Goal: Transaction & Acquisition: Purchase product/service

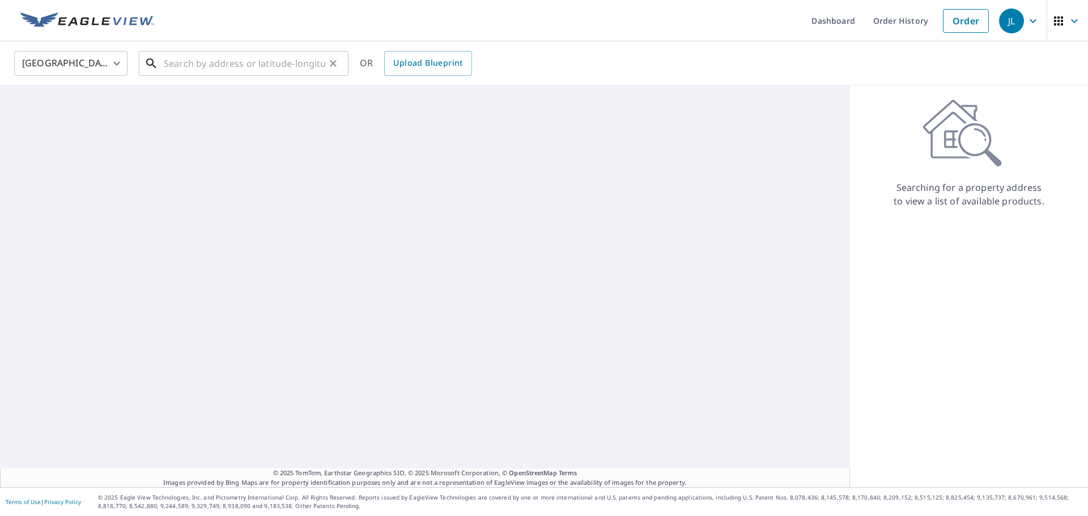
click at [214, 63] on input "text" at bounding box center [245, 64] width 162 height 32
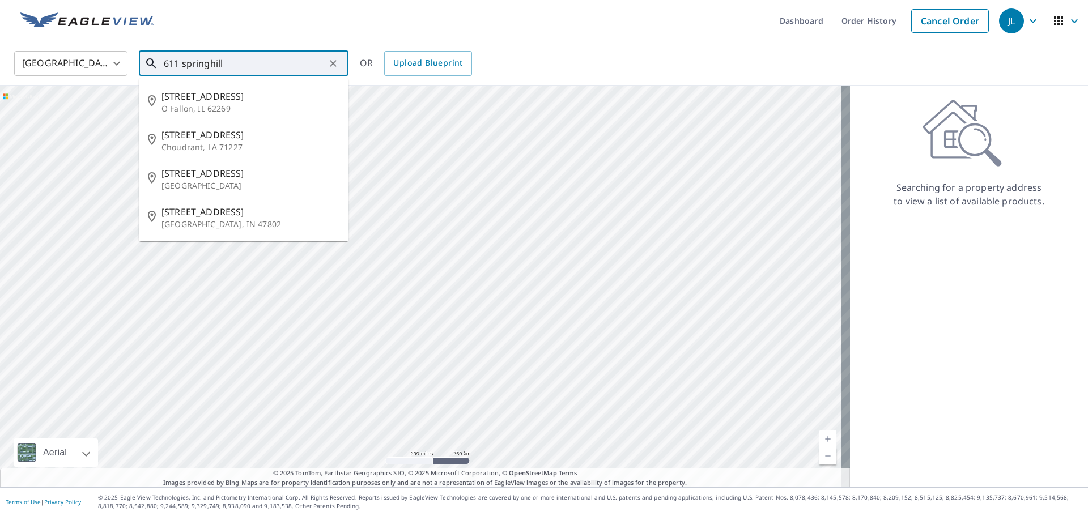
click at [224, 114] on li "[STREET_ADDRESS]" at bounding box center [244, 102] width 210 height 39
type input "[STREET_ADDRESS]"
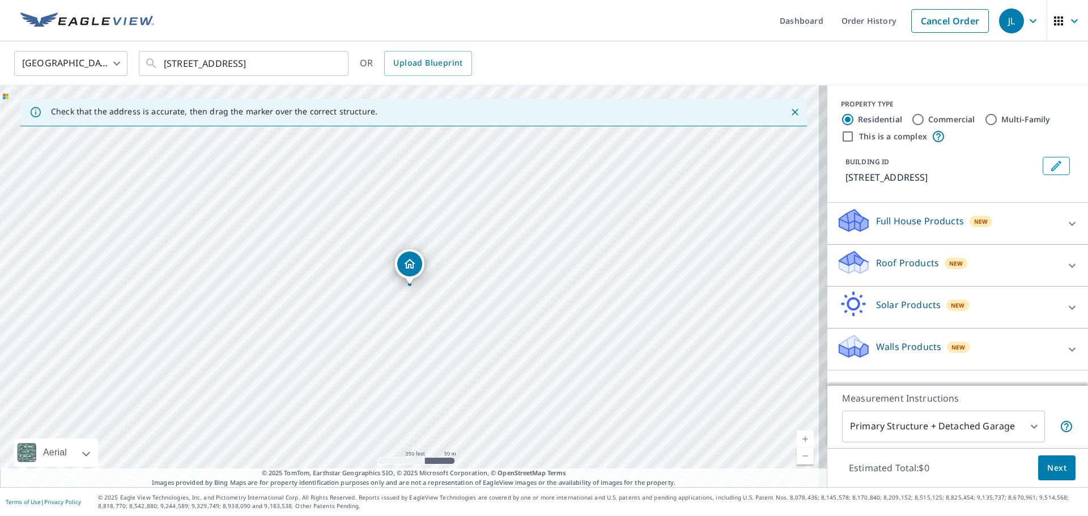
click at [913, 266] on p "Roof Products" at bounding box center [907, 263] width 63 height 14
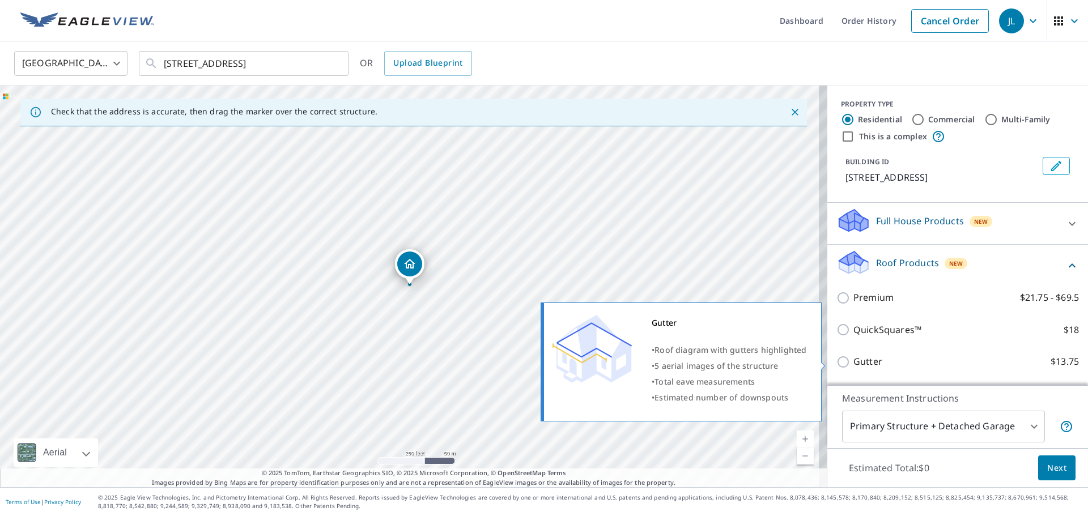
click at [841, 361] on input "Gutter $13.75" at bounding box center [845, 362] width 17 height 14
checkbox input "true"
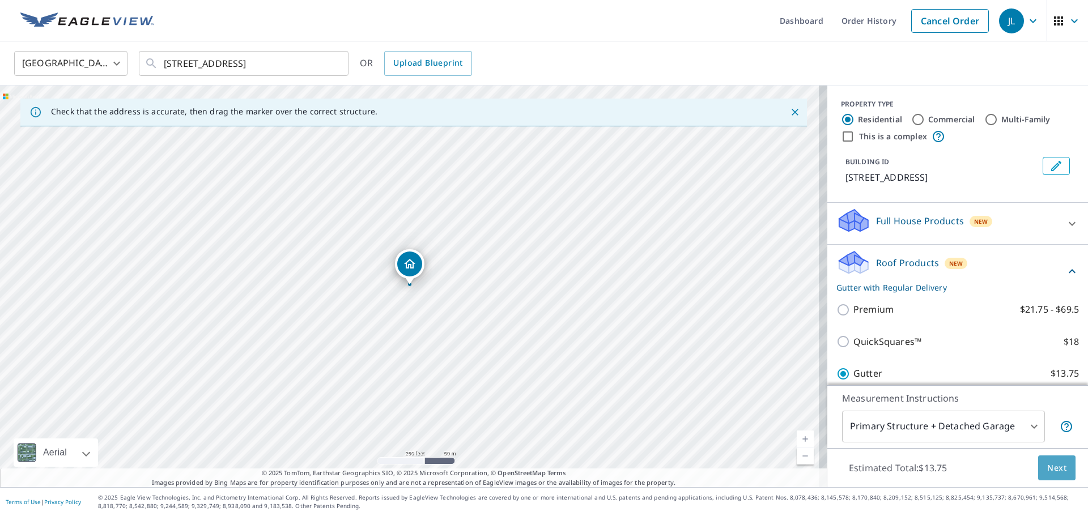
click at [1047, 468] on span "Next" at bounding box center [1056, 468] width 19 height 14
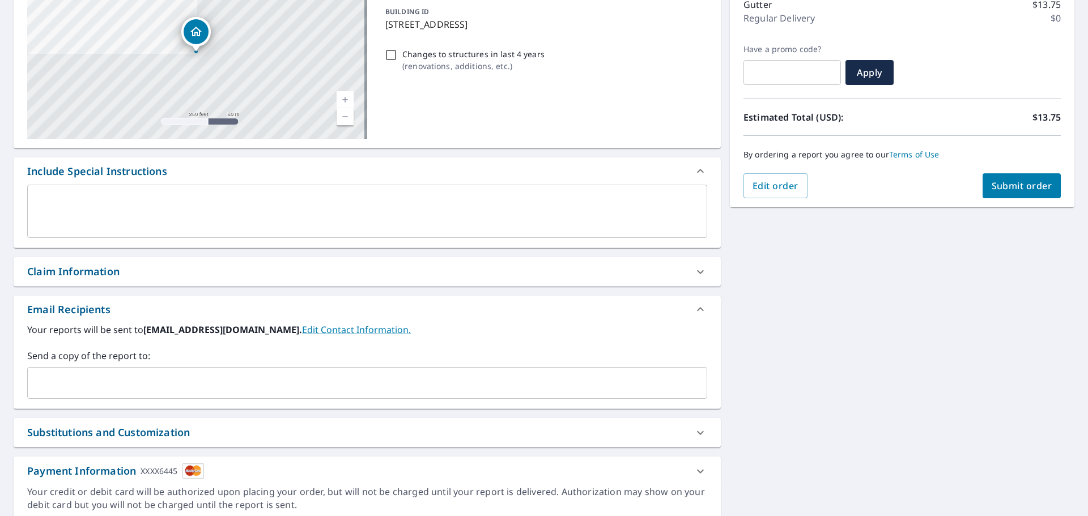
scroll to position [170, 0]
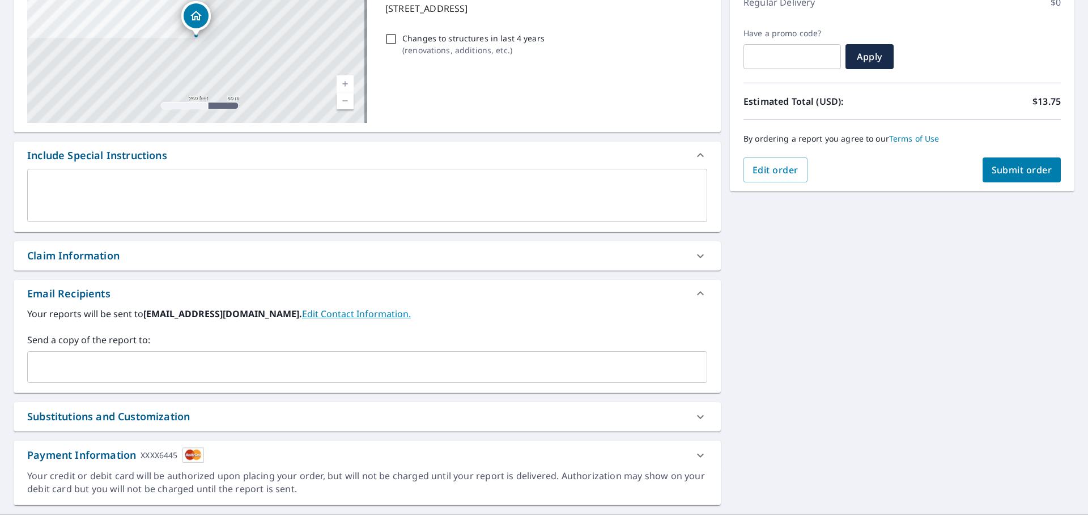
click at [50, 370] on input "text" at bounding box center [358, 368] width 653 height 22
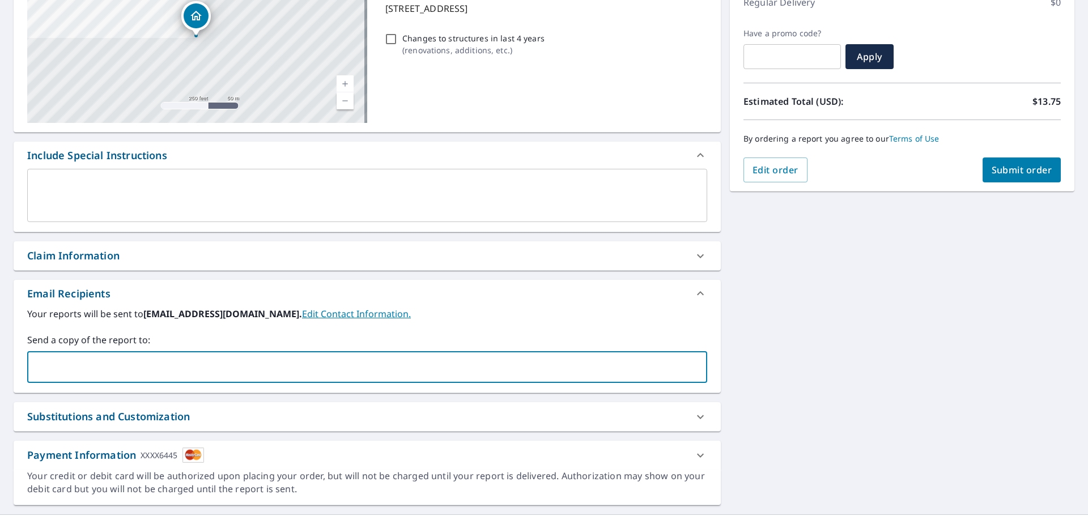
type input "[PERSON_NAME][EMAIL_ADDRESS][DOMAIN_NAME]"
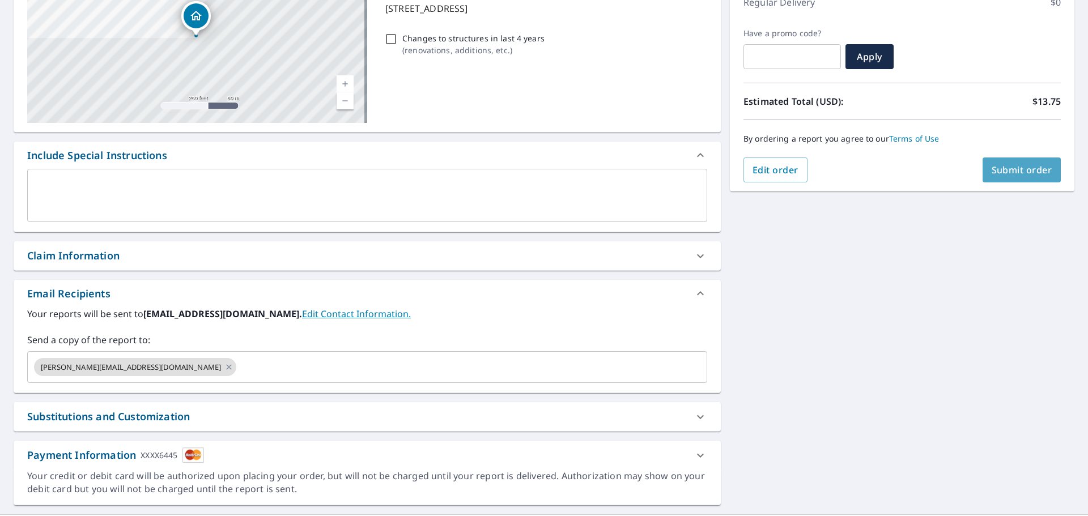
click at [1007, 168] on span "Submit order" at bounding box center [1022, 170] width 61 height 12
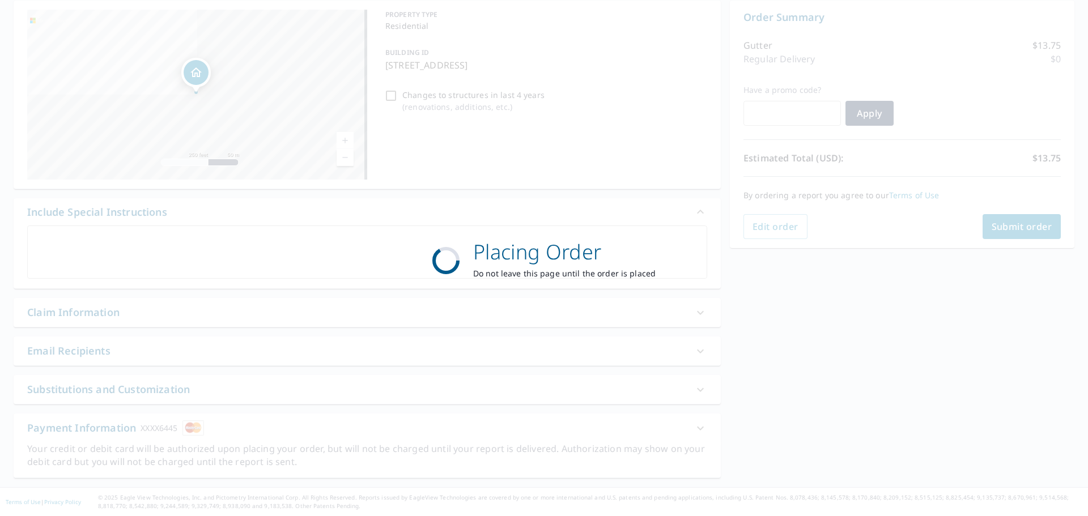
scroll to position [113, 0]
